Goal: Use online tool/utility: Utilize a website feature to perform a specific function

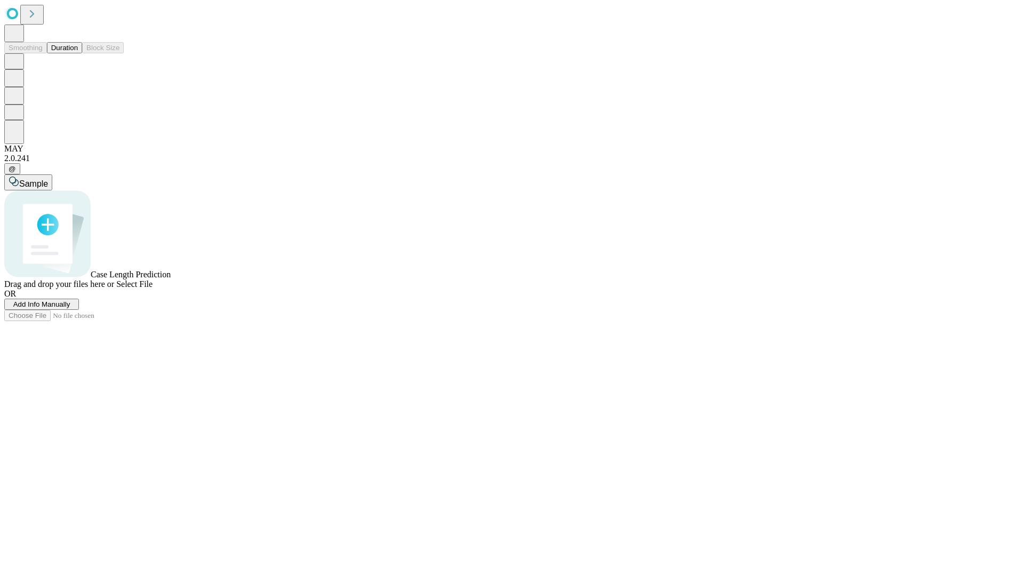
click at [152, 288] on span "Select File" at bounding box center [134, 283] width 36 height 9
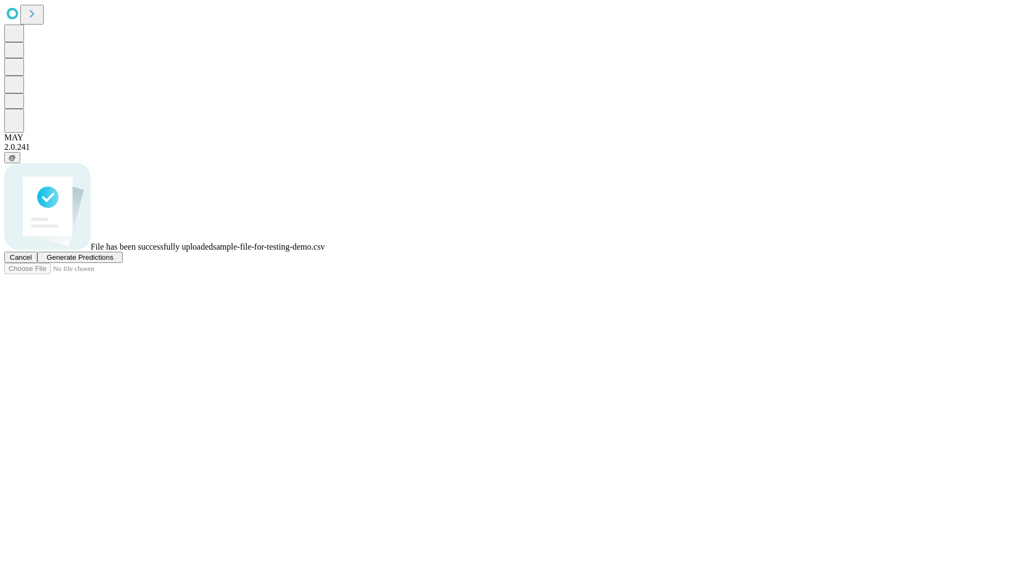
click at [113, 261] on span "Generate Predictions" at bounding box center [79, 257] width 67 height 8
